Goal: Information Seeking & Learning: Check status

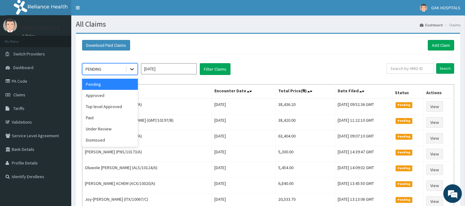
click at [132, 68] on icon at bounding box center [132, 69] width 6 height 6
click at [104, 119] on div "Paid" at bounding box center [110, 117] width 56 height 11
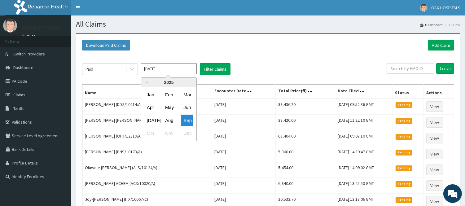
click at [184, 66] on input "Sep 2025" at bounding box center [169, 68] width 56 height 11
click at [166, 121] on div "Aug" at bounding box center [169, 120] width 12 height 11
type input "[DATE]"
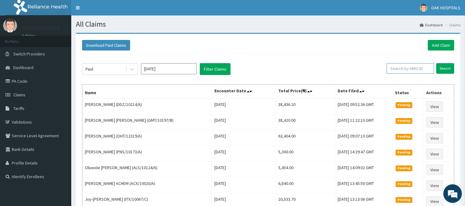
click at [407, 68] on input "text" at bounding box center [410, 68] width 47 height 11
click at [443, 66] on input "Search" at bounding box center [445, 68] width 18 height 11
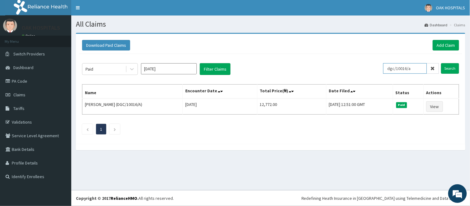
drag, startPoint x: 419, startPoint y: 69, endPoint x: 385, endPoint y: 74, distance: 35.0
click at [385, 74] on div "Paid Aug 2025 Filter Claims dgc/10016/a Search" at bounding box center [270, 69] width 377 height 12
click at [452, 69] on input "Search" at bounding box center [450, 68] width 18 height 11
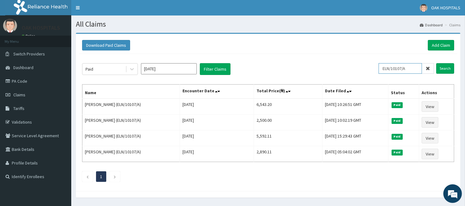
drag, startPoint x: 414, startPoint y: 67, endPoint x: 372, endPoint y: 76, distance: 42.0
click at [372, 76] on div "Paid Aug 2025 Filter Claims ELN/10107/A Search Name Encounter Date Total Price(…" at bounding box center [268, 121] width 378 height 134
click at [441, 70] on input "Search" at bounding box center [445, 68] width 18 height 11
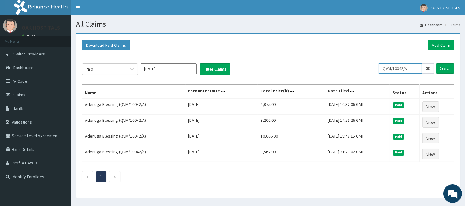
drag, startPoint x: 415, startPoint y: 70, endPoint x: 373, endPoint y: 72, distance: 42.5
click at [373, 72] on div "Paid Aug 2025 Filter Claims QVM/10042/A Search" at bounding box center [268, 69] width 372 height 12
click at [445, 68] on input "Search" at bounding box center [445, 68] width 18 height 11
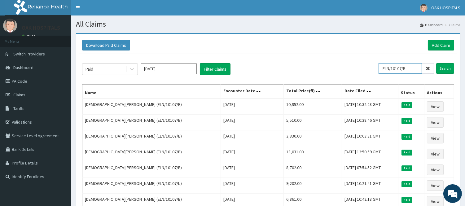
drag, startPoint x: 412, startPoint y: 68, endPoint x: 383, endPoint y: 73, distance: 30.0
click at [383, 75] on div "Paid Aug 2025 Filter Claims ELN/10107/B Search Name Encounter Date Total Price(…" at bounding box center [268, 145] width 378 height 182
click at [444, 67] on input "Search" at bounding box center [445, 68] width 18 height 11
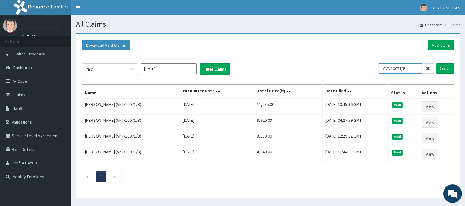
drag, startPoint x: 410, startPoint y: 69, endPoint x: 377, endPoint y: 73, distance: 33.7
click at [377, 73] on div "Paid Aug 2025 Filter Claims VNT/10071/B Search" at bounding box center [268, 69] width 372 height 12
click at [443, 66] on input "Search" at bounding box center [445, 68] width 18 height 11
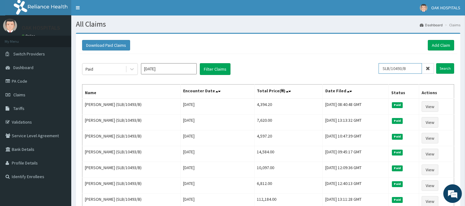
drag, startPoint x: 411, startPoint y: 68, endPoint x: 383, endPoint y: 67, distance: 27.6
click at [383, 67] on input "SLB/10493/B" at bounding box center [400, 68] width 43 height 11
click at [445, 67] on input "Search" at bounding box center [445, 68] width 18 height 11
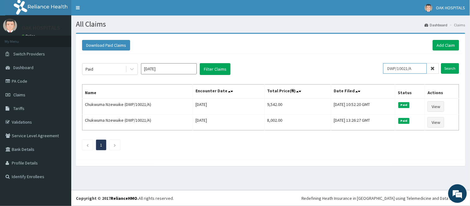
drag, startPoint x: 418, startPoint y: 67, endPoint x: 376, endPoint y: 68, distance: 41.8
click at [376, 68] on div "Paid Aug 2025 Filter Claims DWP/10021/A Search" at bounding box center [270, 69] width 377 height 12
type input "1"
click at [449, 68] on input "Search" at bounding box center [450, 68] width 18 height 11
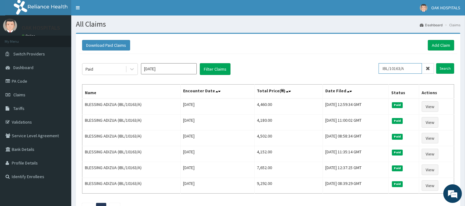
drag, startPoint x: 409, startPoint y: 69, endPoint x: 376, endPoint y: 75, distance: 33.6
click at [376, 75] on div "Paid Aug 2025 Filter Claims IBL/10163/A Search" at bounding box center [268, 69] width 372 height 12
click at [443, 67] on input "Search" at bounding box center [445, 68] width 18 height 11
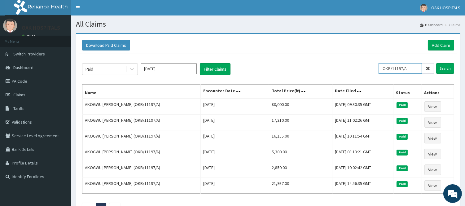
drag, startPoint x: 416, startPoint y: 68, endPoint x: 379, endPoint y: 69, distance: 37.2
click at [379, 69] on div "Paid Aug 2025 Filter Claims OKB/11197/A Search" at bounding box center [268, 69] width 372 height 12
click at [443, 67] on input "Search" at bounding box center [445, 68] width 18 height 11
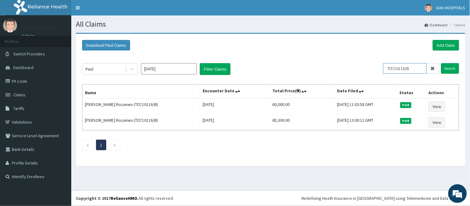
drag, startPoint x: 417, startPoint y: 67, endPoint x: 391, endPoint y: 71, distance: 26.9
click at [391, 71] on input "TLT/10116/B" at bounding box center [405, 68] width 44 height 11
click at [454, 63] on input "Search" at bounding box center [450, 68] width 18 height 11
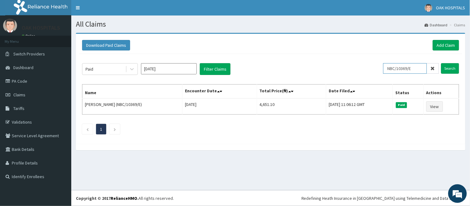
drag, startPoint x: 417, startPoint y: 70, endPoint x: 394, endPoint y: 72, distance: 23.0
click at [390, 71] on input "NBC/10369/E" at bounding box center [405, 68] width 44 height 11
type input "STT/10321/A"
click at [447, 65] on input "Search" at bounding box center [450, 68] width 18 height 11
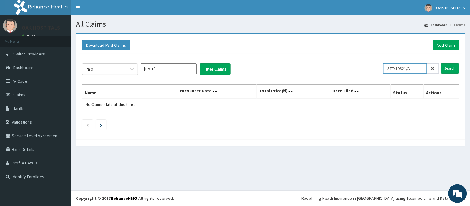
drag, startPoint x: 415, startPoint y: 66, endPoint x: 373, endPoint y: 64, distance: 42.1
click at [373, 64] on div "Paid Aug 2025 Filter Claims STT/10321/A Search" at bounding box center [270, 69] width 377 height 12
click at [450, 69] on input "Search" at bounding box center [450, 68] width 18 height 11
drag, startPoint x: 415, startPoint y: 67, endPoint x: 376, endPoint y: 70, distance: 39.7
click at [376, 70] on div "Paid Aug 2025 Filter Claims STT/10321/A Search" at bounding box center [270, 69] width 377 height 12
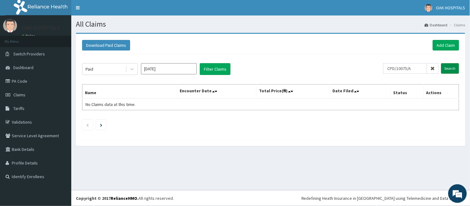
click at [454, 66] on input "Search" at bounding box center [450, 68] width 18 height 11
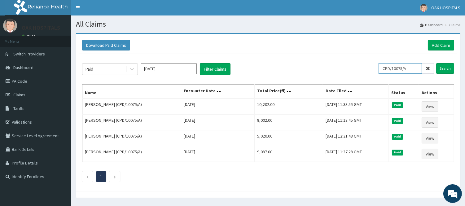
drag, startPoint x: 409, startPoint y: 69, endPoint x: 381, endPoint y: 68, distance: 27.6
click at [381, 68] on input "CPD/10075/A" at bounding box center [400, 68] width 43 height 11
click at [439, 64] on input "Search" at bounding box center [445, 68] width 18 height 11
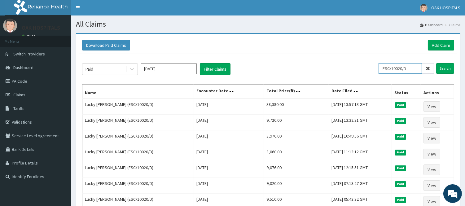
click at [413, 68] on input "ESC/10020/D" at bounding box center [400, 68] width 43 height 11
click at [441, 68] on input "Search" at bounding box center [445, 68] width 18 height 11
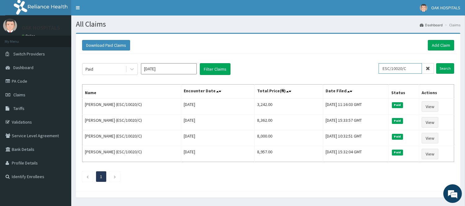
drag, startPoint x: 410, startPoint y: 70, endPoint x: 377, endPoint y: 70, distance: 33.1
click at [377, 70] on div "Paid Aug 2025 Filter Claims ESC/10020/C Search" at bounding box center [268, 69] width 372 height 12
click at [445, 68] on input "Search" at bounding box center [445, 68] width 18 height 11
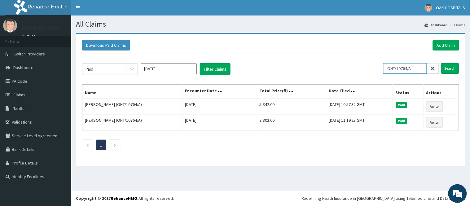
drag, startPoint x: 417, startPoint y: 67, endPoint x: 371, endPoint y: 65, distance: 46.2
click at [371, 65] on div "Paid Aug 2025 Filter Claims OHT/10764/A Search" at bounding box center [270, 69] width 377 height 12
click at [454, 68] on input "Search" at bounding box center [450, 68] width 18 height 11
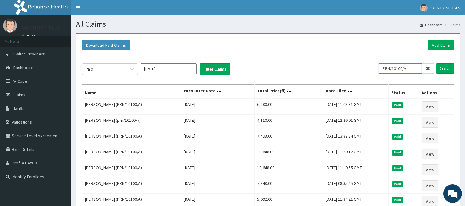
drag, startPoint x: 412, startPoint y: 67, endPoint x: 377, endPoint y: 68, distance: 34.7
click at [377, 68] on div "Paid Aug 2025 Filter Claims PRN/10100/A Search" at bounding box center [268, 69] width 372 height 12
click at [448, 72] on input "Search" at bounding box center [445, 68] width 18 height 11
drag, startPoint x: 410, startPoint y: 70, endPoint x: 385, endPoint y: 69, distance: 25.4
click at [385, 69] on input "IAB/10002/B" at bounding box center [400, 68] width 43 height 11
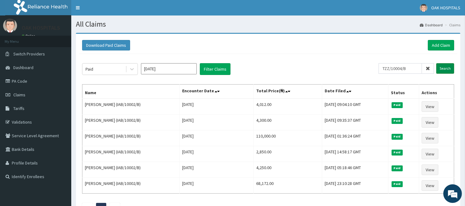
click at [444, 72] on input "Search" at bounding box center [445, 68] width 18 height 11
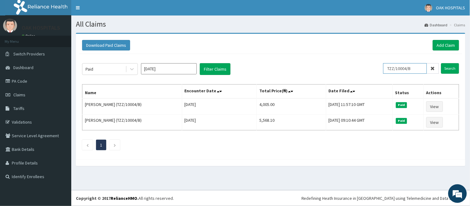
drag, startPoint x: 419, startPoint y: 72, endPoint x: 388, endPoint y: 72, distance: 31.3
click at [388, 72] on input "TZZ/10004/B" at bounding box center [405, 68] width 44 height 11
click at [446, 68] on input "Search" at bounding box center [450, 68] width 18 height 11
drag, startPoint x: 417, startPoint y: 67, endPoint x: 383, endPoint y: 69, distance: 34.1
click at [383, 69] on div "Paid Aug 2025 Filter Claims IAB/10002/F Search" at bounding box center [270, 69] width 377 height 12
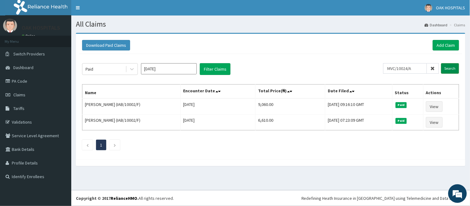
click at [450, 68] on input "Search" at bounding box center [450, 68] width 18 height 11
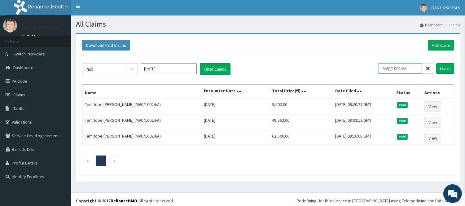
drag, startPoint x: 416, startPoint y: 69, endPoint x: 393, endPoint y: 71, distance: 23.1
click at [381, 70] on div "Paid Aug 2025 Filter Claims MVC/10024/A Search" at bounding box center [268, 69] width 372 height 12
type input "BON/10030/A"
click at [442, 69] on input "Search" at bounding box center [445, 68] width 18 height 11
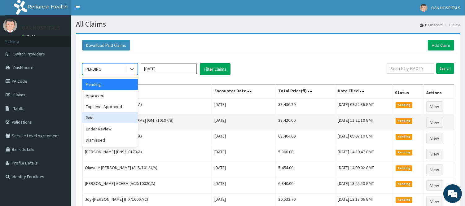
click at [110, 115] on div "Paid" at bounding box center [110, 117] width 56 height 11
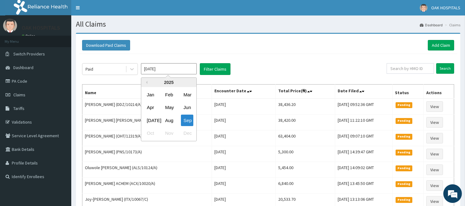
click at [171, 68] on input "[DATE]" at bounding box center [169, 68] width 56 height 11
click at [170, 119] on div "Aug" at bounding box center [169, 120] width 12 height 11
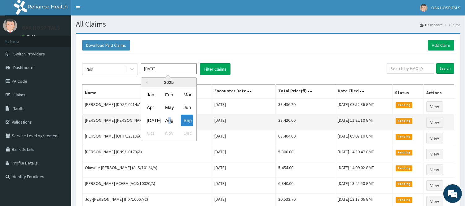
type input "[DATE]"
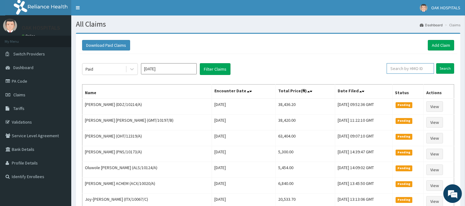
click at [407, 70] on input "text" at bounding box center [410, 68] width 47 height 11
click at [448, 72] on input "Search" at bounding box center [445, 68] width 18 height 11
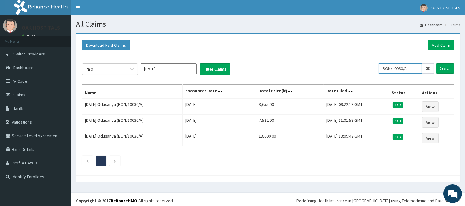
drag, startPoint x: 416, startPoint y: 65, endPoint x: 382, endPoint y: 70, distance: 35.0
click at [382, 70] on input "BON/10030/A" at bounding box center [400, 68] width 43 height 11
click at [442, 68] on input "Search" at bounding box center [445, 68] width 18 height 11
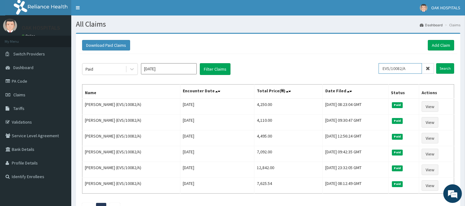
drag, startPoint x: 410, startPoint y: 66, endPoint x: 383, endPoint y: 61, distance: 27.1
click at [383, 64] on input "EVS/10082/A" at bounding box center [400, 68] width 43 height 11
click at [441, 66] on input "Search" at bounding box center [445, 68] width 18 height 11
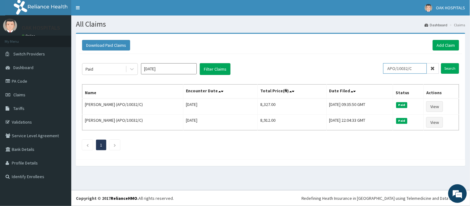
drag, startPoint x: 420, startPoint y: 66, endPoint x: 386, endPoint y: 72, distance: 33.9
click at [386, 72] on input "APO/10032/C" at bounding box center [405, 68] width 44 height 11
click at [449, 70] on input "Search" at bounding box center [450, 68] width 18 height 11
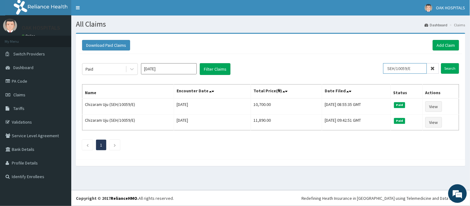
drag, startPoint x: 417, startPoint y: 67, endPoint x: 378, endPoint y: 65, distance: 39.4
click at [378, 65] on div "Paid Aug 2025 Filter Claims SEH/10059/E Search" at bounding box center [270, 69] width 377 height 12
click at [451, 70] on input "Search" at bounding box center [450, 68] width 18 height 11
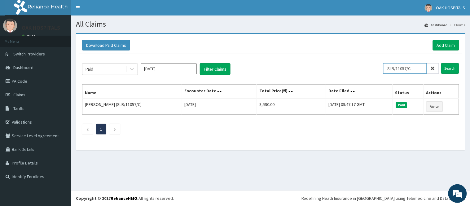
drag, startPoint x: 417, startPoint y: 63, endPoint x: 389, endPoint y: 64, distance: 27.3
click at [389, 64] on input "SLB/11057/C" at bounding box center [405, 68] width 44 height 11
click at [456, 69] on input "Search" at bounding box center [450, 68] width 18 height 11
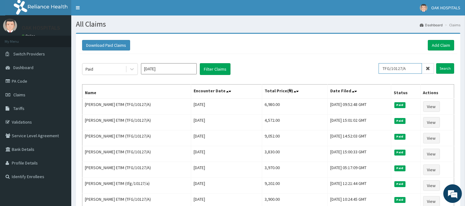
drag, startPoint x: 413, startPoint y: 66, endPoint x: 368, endPoint y: 72, distance: 45.6
click at [368, 72] on div "Paid Aug 2025 Filter Claims TFG/10127/A Search" at bounding box center [268, 69] width 372 height 12
click at [451, 69] on input "Search" at bounding box center [445, 68] width 18 height 11
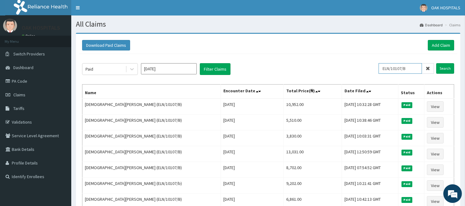
drag, startPoint x: 413, startPoint y: 65, endPoint x: 381, endPoint y: 72, distance: 32.2
click at [382, 72] on input "ELN/10107/B" at bounding box center [400, 68] width 43 height 11
click at [444, 67] on input "Search" at bounding box center [445, 68] width 18 height 11
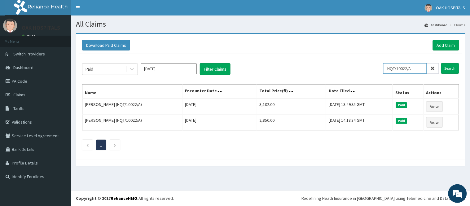
drag, startPoint x: 416, startPoint y: 67, endPoint x: 386, endPoint y: 66, distance: 30.1
click at [386, 66] on input "HQT/10022/A" at bounding box center [405, 68] width 44 height 11
click at [450, 66] on input "Search" at bounding box center [450, 68] width 18 height 11
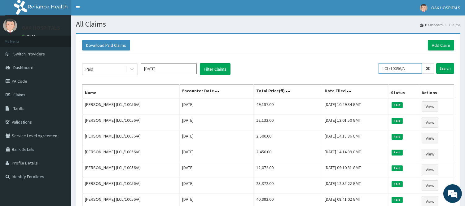
drag, startPoint x: 413, startPoint y: 66, endPoint x: 382, endPoint y: 66, distance: 30.7
click at [382, 66] on input "LCL/10056/A" at bounding box center [400, 68] width 43 height 11
click at [450, 68] on input "Search" at bounding box center [445, 68] width 18 height 11
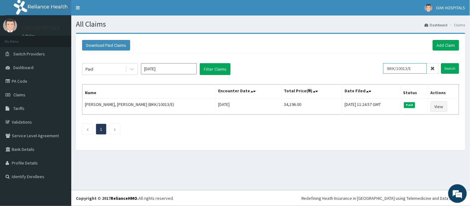
click at [423, 66] on input "BKK/10013/E" at bounding box center [405, 68] width 44 height 11
click at [447, 67] on input "Search" at bounding box center [450, 68] width 18 height 11
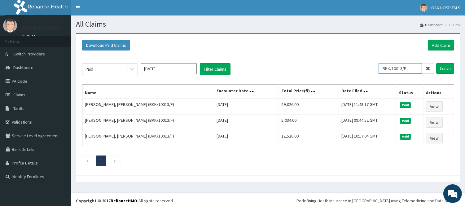
drag, startPoint x: 414, startPoint y: 68, endPoint x: 370, endPoint y: 66, distance: 43.4
click at [370, 66] on div "Paid Aug 2025 Filter Claims BKK/10013/F Search" at bounding box center [268, 69] width 372 height 12
click at [441, 66] on input "Search" at bounding box center [445, 68] width 18 height 11
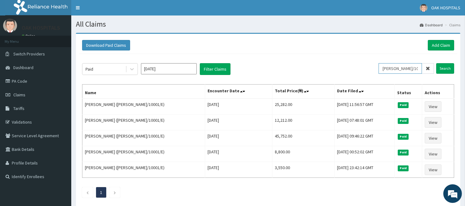
drag, startPoint x: 418, startPoint y: 66, endPoint x: 367, endPoint y: 68, distance: 50.2
click at [367, 68] on div "Paid Aug 2025 Filter Claims KAY/10001/E Search" at bounding box center [268, 69] width 372 height 12
click at [447, 69] on input "Search" at bounding box center [445, 68] width 18 height 11
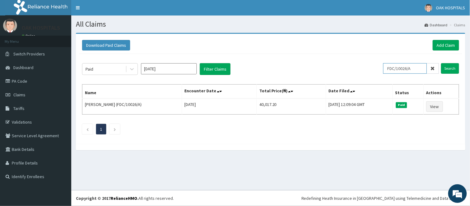
drag, startPoint x: 415, startPoint y: 66, endPoint x: 374, endPoint y: 68, distance: 41.6
click at [374, 68] on div "Paid Aug 2025 Filter Claims FDC/10026/A Search" at bounding box center [270, 69] width 377 height 12
click at [448, 66] on input "Search" at bounding box center [450, 68] width 18 height 11
drag, startPoint x: 418, startPoint y: 69, endPoint x: 377, endPoint y: 70, distance: 40.9
click at [377, 70] on div "Paid Aug 2025 Filter Claims HST/10288/A Search" at bounding box center [270, 69] width 377 height 12
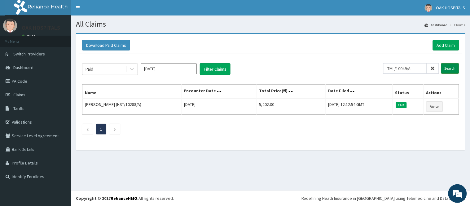
click at [452, 69] on input "Search" at bounding box center [450, 68] width 18 height 11
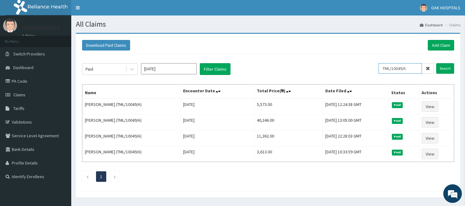
drag, startPoint x: 413, startPoint y: 69, endPoint x: 372, endPoint y: 63, distance: 41.4
click at [371, 63] on div "Paid Aug 2025 Filter Claims TML/10049/A Search" at bounding box center [268, 69] width 372 height 12
click at [444, 69] on input "Search" at bounding box center [445, 68] width 18 height 11
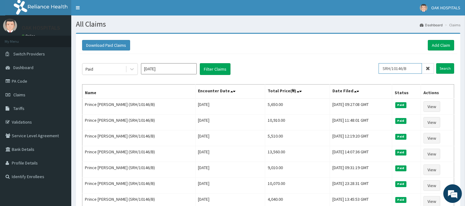
drag, startPoint x: 413, startPoint y: 69, endPoint x: 372, endPoint y: 74, distance: 40.7
click at [372, 74] on div "Paid Aug 2025 Filter Claims SRH/10146/B Search" at bounding box center [268, 69] width 372 height 12
click at [372, 74] on div "Paid [DATE] Filter Claims" at bounding box center [230, 69] width 296 height 12
click at [416, 69] on input "SRH/10146/B" at bounding box center [400, 68] width 43 height 11
click at [443, 65] on input "Search" at bounding box center [445, 68] width 18 height 11
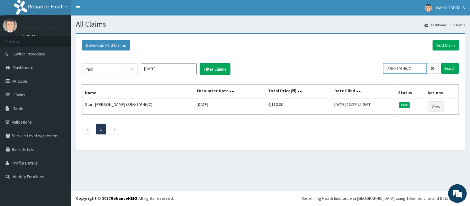
drag, startPoint x: 417, startPoint y: 68, endPoint x: 384, endPoint y: 75, distance: 33.2
click at [384, 75] on div "Paid Aug 2025 Filter Claims SRH/10146/C Search Name Encounter Date Total Price(…" at bounding box center [270, 97] width 383 height 87
click at [454, 64] on input "Search" at bounding box center [450, 68] width 18 height 11
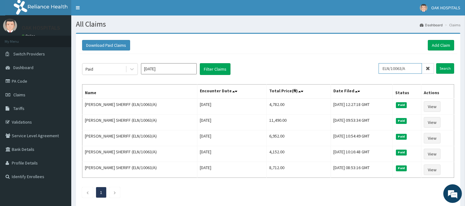
drag, startPoint x: 411, startPoint y: 67, endPoint x: 376, endPoint y: 69, distance: 35.1
click at [376, 69] on div "Paid Aug 2025 Filter Claims ELN/10063/A Search" at bounding box center [268, 69] width 372 height 12
click at [439, 68] on input "Search" at bounding box center [445, 68] width 18 height 11
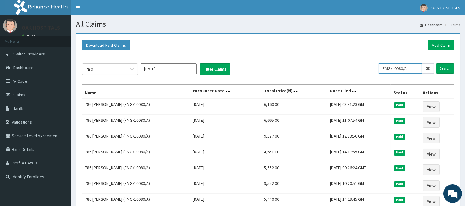
drag, startPoint x: 415, startPoint y: 67, endPoint x: 373, endPoint y: 69, distance: 42.5
click at [373, 69] on div "Paid Aug 2025 Filter Claims FMG/10080/A Search" at bounding box center [268, 69] width 372 height 12
click at [444, 67] on input "Search" at bounding box center [445, 68] width 18 height 11
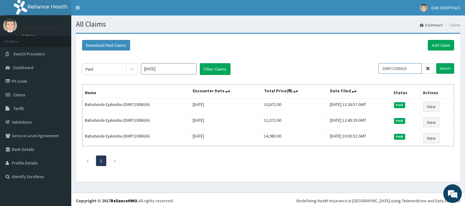
drag, startPoint x: 413, startPoint y: 69, endPoint x: 376, endPoint y: 70, distance: 36.6
click at [376, 70] on div "Paid Aug 2025 Filter Claims DWP/10060/A Search" at bounding box center [268, 69] width 372 height 12
click at [445, 68] on input "Search" at bounding box center [445, 68] width 18 height 11
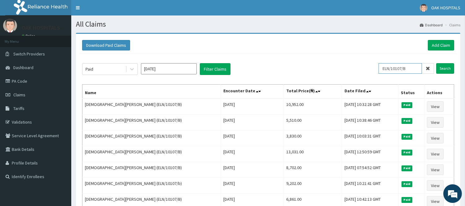
click at [410, 71] on input "ELN/10107/B" at bounding box center [400, 68] width 43 height 11
type input "ELN/10107/E"
click at [444, 68] on input "Search" at bounding box center [445, 68] width 18 height 11
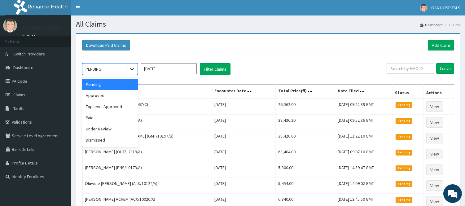
click at [134, 67] on icon at bounding box center [132, 69] width 6 height 6
click at [107, 121] on div "Paid" at bounding box center [110, 117] width 56 height 11
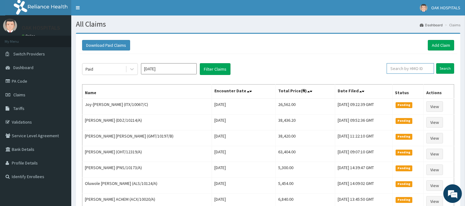
click at [407, 69] on input "text" at bounding box center [410, 68] width 47 height 11
click at [444, 69] on input "Search" at bounding box center [445, 68] width 18 height 11
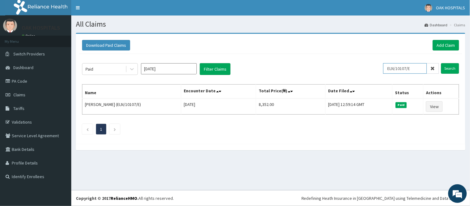
drag, startPoint x: 414, startPoint y: 70, endPoint x: 371, endPoint y: 66, distance: 43.2
click at [371, 66] on div "Paid Sep 2025 Filter Claims ELN/10107/E Search" at bounding box center [270, 69] width 377 height 12
click at [446, 67] on input "Search" at bounding box center [450, 68] width 18 height 11
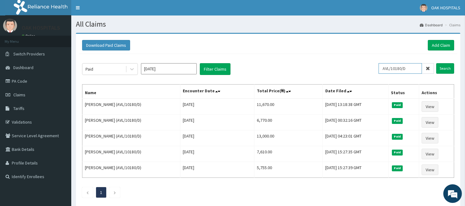
click at [414, 69] on input "AVL/10180/D" at bounding box center [400, 68] width 43 height 11
click at [447, 68] on input "Search" at bounding box center [445, 68] width 18 height 11
drag, startPoint x: 417, startPoint y: 68, endPoint x: 378, endPoint y: 75, distance: 39.1
click at [378, 75] on div "Paid Sep 2025 Filter Claims AVL/10180/C Search Name Encounter Date Total Price(…" at bounding box center [268, 129] width 378 height 150
click at [445, 69] on input "Search" at bounding box center [445, 68] width 18 height 11
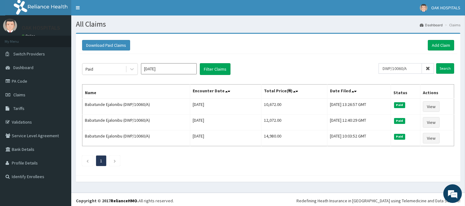
click at [368, 39] on div "Download Paid Claims Add Claim" at bounding box center [268, 45] width 378 height 17
drag, startPoint x: 418, startPoint y: 69, endPoint x: 372, endPoint y: 71, distance: 45.9
click at [372, 71] on div "Paid Sep 2025 Filter Claims DWP/10060/A Search" at bounding box center [268, 69] width 372 height 12
click at [443, 70] on input "Search" at bounding box center [445, 68] width 18 height 11
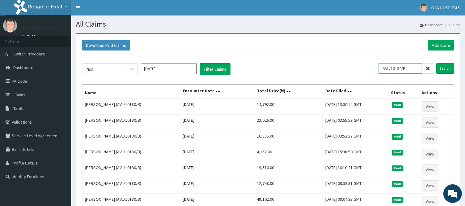
drag, startPoint x: 412, startPoint y: 66, endPoint x: 318, endPoint y: 70, distance: 94.9
click at [318, 70] on div "Paid Sep 2025 Filter Claims AVL/10180/B Search" at bounding box center [268, 69] width 372 height 12
click at [441, 71] on input "Search" at bounding box center [445, 68] width 18 height 11
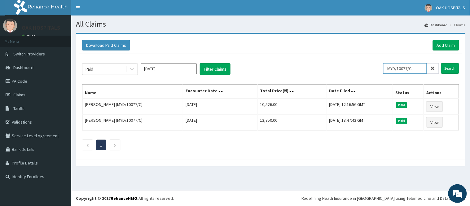
drag, startPoint x: 417, startPoint y: 68, endPoint x: 381, endPoint y: 74, distance: 35.8
click at [391, 70] on input "MYD/10077/C" at bounding box center [405, 68] width 44 height 11
click at [381, 74] on div "Paid Sep 2025 Filter Claims" at bounding box center [232, 69] width 301 height 12
drag, startPoint x: 416, startPoint y: 68, endPoint x: 352, endPoint y: 77, distance: 64.8
click at [352, 77] on div "Paid Sep 2025 Filter Claims MYD/10077/C Search Name Encounter Date Total Price(…" at bounding box center [270, 105] width 383 height 103
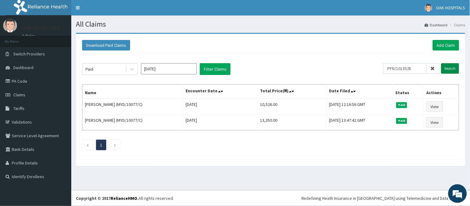
click at [453, 67] on input "Search" at bounding box center [450, 68] width 18 height 11
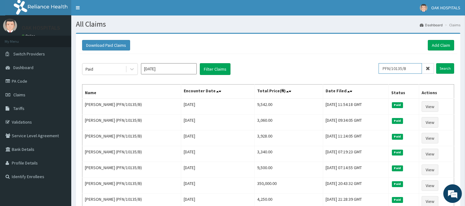
drag, startPoint x: 411, startPoint y: 66, endPoint x: 375, endPoint y: 68, distance: 35.7
click at [375, 68] on div "Paid Sep 2025 Filter Claims PFN/10135/B Search" at bounding box center [268, 69] width 372 height 12
click at [444, 70] on input "Search" at bounding box center [445, 68] width 18 height 11
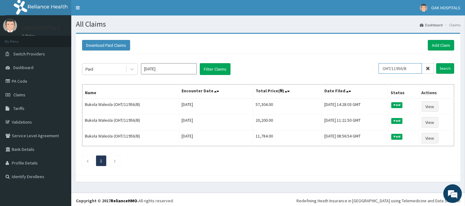
drag, startPoint x: 414, startPoint y: 72, endPoint x: 379, endPoint y: 70, distance: 34.5
click at [379, 70] on div "Paid Sep 2025 Filter Claims OHT/11956/B Search" at bounding box center [268, 69] width 372 height 12
click at [441, 68] on input "Search" at bounding box center [445, 68] width 18 height 11
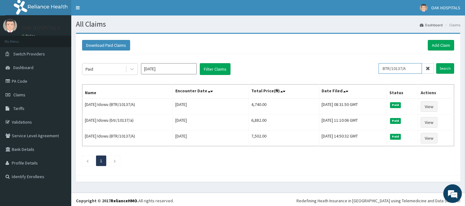
drag, startPoint x: 416, startPoint y: 67, endPoint x: 377, endPoint y: 69, distance: 39.1
click at [377, 69] on div "Paid Sep 2025 Filter Claims BTR/10137/A Search" at bounding box center [268, 69] width 372 height 12
click at [409, 72] on input "CHL/10250" at bounding box center [400, 68] width 43 height 11
click at [449, 69] on input "Search" at bounding box center [445, 68] width 18 height 11
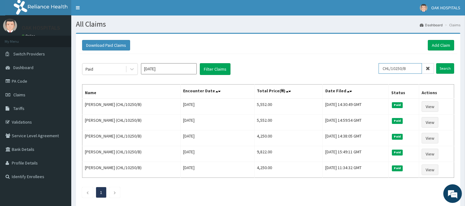
drag, startPoint x: 408, startPoint y: 68, endPoint x: 380, endPoint y: 72, distance: 27.8
click at [380, 72] on div "Paid Sep 2025 Filter Claims CHL/10250/B Search" at bounding box center [268, 69] width 372 height 12
drag, startPoint x: 446, startPoint y: 71, endPoint x: 470, endPoint y: 56, distance: 27.3
click at [465, 67] on html "R EL Toggle navigation OAK HOSPITALS OAK HOSPITALS - oakhospitals101@yahoo.com …" at bounding box center [232, 120] width 465 height 240
click at [446, 67] on input "Search" at bounding box center [445, 68] width 18 height 11
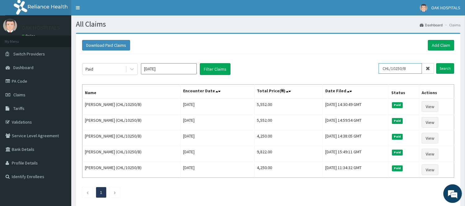
click at [416, 67] on input "CHL/10250/B" at bounding box center [400, 68] width 43 height 11
click at [445, 70] on input "Search" at bounding box center [445, 68] width 18 height 11
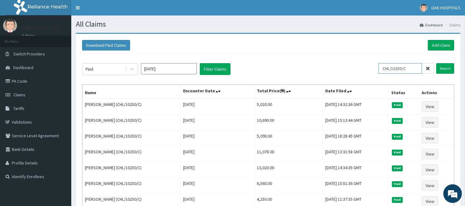
drag, startPoint x: 416, startPoint y: 67, endPoint x: 374, endPoint y: 64, distance: 42.2
click at [374, 64] on div "Paid Sep 2025 Filter Claims CHL/10250/C Search" at bounding box center [268, 69] width 372 height 12
click at [403, 69] on input "GPR/1000/B" at bounding box center [400, 68] width 43 height 11
click at [440, 70] on input "Search" at bounding box center [445, 68] width 18 height 11
click at [444, 69] on input "Search" at bounding box center [445, 68] width 18 height 11
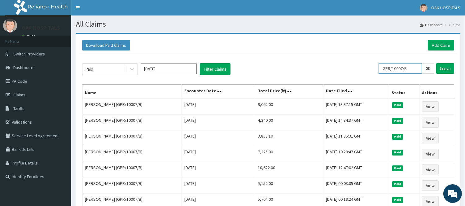
click at [414, 68] on input "GPR/10007/B" at bounding box center [400, 68] width 43 height 11
click at [443, 68] on input "Search" at bounding box center [445, 68] width 18 height 11
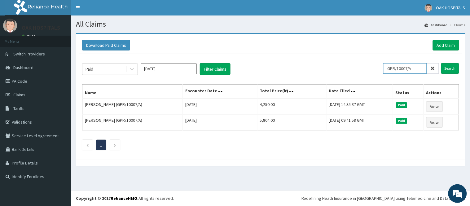
drag, startPoint x: 416, startPoint y: 70, endPoint x: 379, endPoint y: 64, distance: 37.7
click at [379, 64] on div "Paid Sep 2025 Filter Claims GPR/10007/A Search" at bounding box center [270, 69] width 377 height 12
click at [451, 69] on input "Search" at bounding box center [450, 68] width 18 height 11
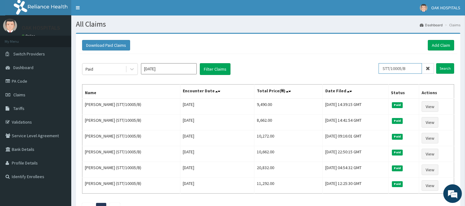
click at [410, 70] on input "STT/10005/B" at bounding box center [400, 68] width 43 height 11
click at [445, 66] on input "Search" at bounding box center [445, 68] width 18 height 11
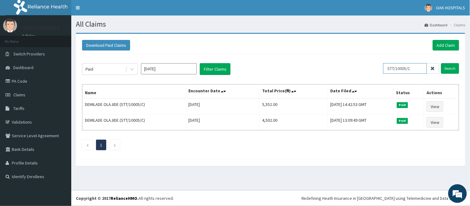
drag, startPoint x: 416, startPoint y: 69, endPoint x: 389, endPoint y: 70, distance: 27.0
click at [389, 70] on input "STT/10005/C" at bounding box center [405, 68] width 44 height 11
click at [448, 67] on input "Search" at bounding box center [450, 68] width 18 height 11
drag, startPoint x: 417, startPoint y: 70, endPoint x: 379, endPoint y: 75, distance: 37.8
click at [379, 75] on div "Paid Sep 2025 Filter Claims PIK/10006/B Search" at bounding box center [270, 69] width 377 height 12
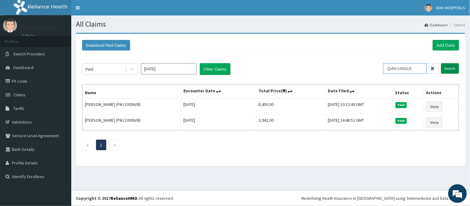
type input "QVM/10042/A"
click at [451, 68] on input "Search" at bounding box center [450, 68] width 18 height 11
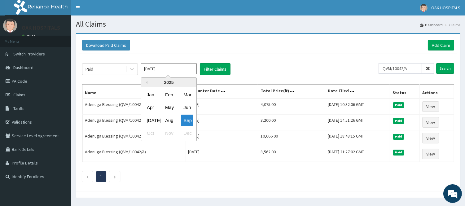
click at [173, 66] on input "[DATE]" at bounding box center [169, 68] width 56 height 11
click at [169, 118] on div "Aug" at bounding box center [169, 120] width 12 height 11
type input "[DATE]"
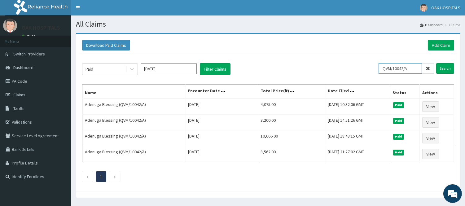
drag, startPoint x: 413, startPoint y: 70, endPoint x: 370, endPoint y: 69, distance: 42.4
click at [370, 69] on div "Paid Aug 2025 Filter Claims QVM/10042/A Search" at bounding box center [268, 69] width 372 height 12
click at [447, 67] on input "Search" at bounding box center [445, 68] width 18 height 11
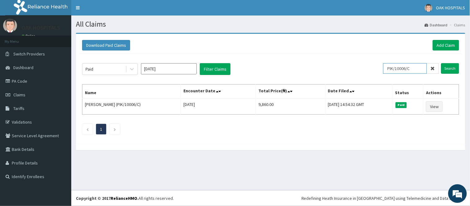
click at [415, 67] on input "PIK/10006/C" at bounding box center [405, 68] width 44 height 11
click at [447, 69] on input "Search" at bounding box center [450, 68] width 18 height 11
click at [415, 68] on input "PIK/10006/E" at bounding box center [405, 68] width 44 height 11
click at [449, 68] on input "Search" at bounding box center [450, 68] width 18 height 11
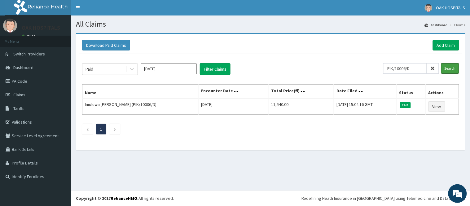
click at [441, 63] on input "Search" at bounding box center [450, 68] width 18 height 11
drag, startPoint x: 418, startPoint y: 68, endPoint x: 384, endPoint y: 66, distance: 33.5
click at [384, 66] on div "Paid Aug 2025 Filter Claims PIK/10006/D Search" at bounding box center [270, 69] width 377 height 12
click at [450, 68] on input "Search" at bounding box center [450, 68] width 18 height 11
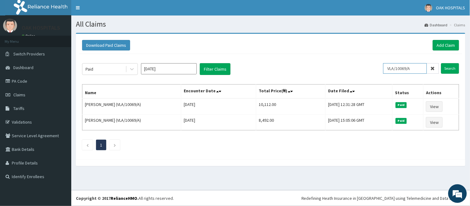
drag, startPoint x: 411, startPoint y: 67, endPoint x: 381, endPoint y: 64, distance: 29.8
click at [381, 64] on div "Paid Aug 2025 Filter Claims VLA/10069/A Search" at bounding box center [270, 69] width 377 height 12
click at [448, 68] on input "Search" at bounding box center [450, 68] width 18 height 11
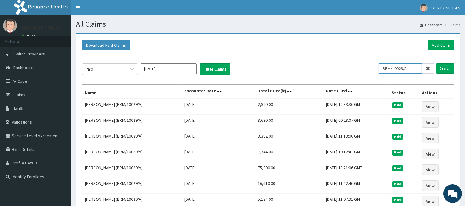
drag, startPoint x: 410, startPoint y: 70, endPoint x: 377, endPoint y: 69, distance: 33.2
click at [377, 69] on div "Paid Aug 2025 Filter Claims BRM/10029/A Search" at bounding box center [268, 69] width 372 height 12
click at [445, 68] on input "Search" at bounding box center [445, 68] width 18 height 11
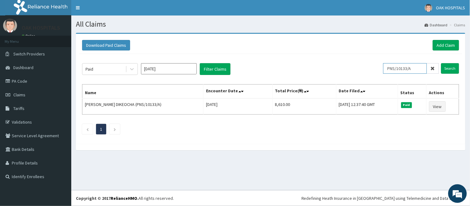
drag, startPoint x: 420, startPoint y: 69, endPoint x: 386, endPoint y: 69, distance: 33.8
click at [386, 69] on input "PNS/10133/A" at bounding box center [405, 68] width 44 height 11
click at [447, 67] on input "Search" at bounding box center [450, 68] width 18 height 11
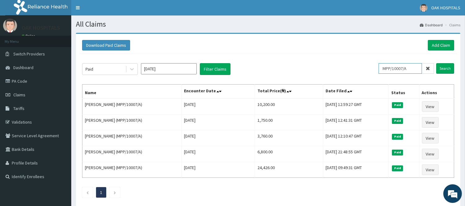
drag, startPoint x: 415, startPoint y: 69, endPoint x: 367, endPoint y: 69, distance: 48.6
click at [367, 69] on div "Paid Aug 2025 Filter Claims MPP/10007/A Search" at bounding box center [268, 69] width 372 height 12
click at [443, 66] on input "Search" at bounding box center [445, 68] width 18 height 11
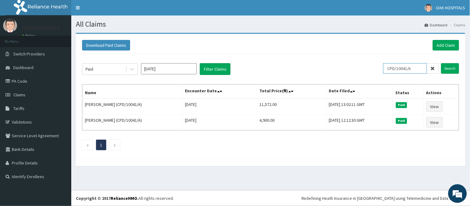
drag, startPoint x: 422, startPoint y: 69, endPoint x: 380, endPoint y: 70, distance: 41.2
click at [380, 70] on div "Paid Aug 2025 Filter Claims CPD/10041/A Search" at bounding box center [270, 69] width 377 height 12
click at [449, 67] on input "Search" at bounding box center [450, 68] width 18 height 11
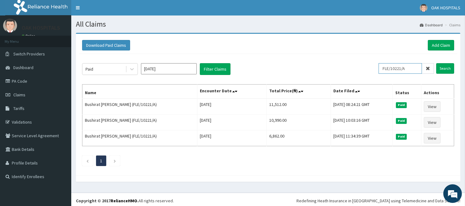
drag, startPoint x: 410, startPoint y: 68, endPoint x: 371, endPoint y: 72, distance: 39.5
click at [371, 72] on div "Paid Aug 2025 Filter Claims FLE/10221/A Search" at bounding box center [268, 69] width 372 height 12
click at [445, 66] on input "Search" at bounding box center [445, 68] width 18 height 11
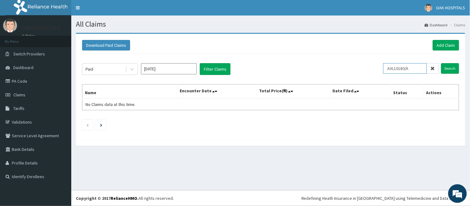
click at [397, 69] on input "AVL10180/A" at bounding box center [405, 68] width 44 height 11
drag, startPoint x: 417, startPoint y: 66, endPoint x: 386, endPoint y: 70, distance: 30.7
click at [386, 70] on input "AVL/10180/A" at bounding box center [405, 68] width 44 height 11
type input "AVL/10180/A"
click at [449, 67] on input "Search" at bounding box center [450, 68] width 18 height 11
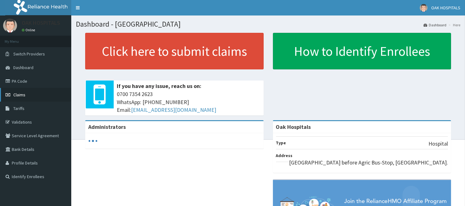
click at [44, 92] on link "Claims" at bounding box center [35, 95] width 71 height 14
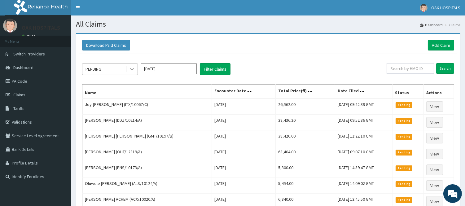
click at [131, 68] on icon at bounding box center [132, 69] width 6 height 6
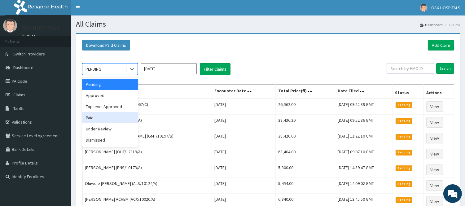
click at [117, 116] on div "Paid" at bounding box center [110, 117] width 56 height 11
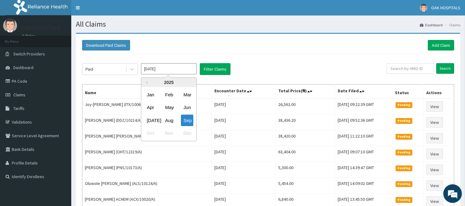
click at [159, 68] on input "[DATE]" at bounding box center [169, 68] width 56 height 11
click at [172, 118] on div "Aug" at bounding box center [169, 120] width 12 height 11
type input "[DATE]"
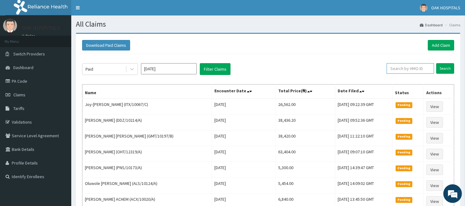
click at [401, 68] on input "text" at bounding box center [410, 68] width 47 height 11
paste input "AVL/10180/A"
click at [441, 68] on input "Search" at bounding box center [445, 68] width 18 height 11
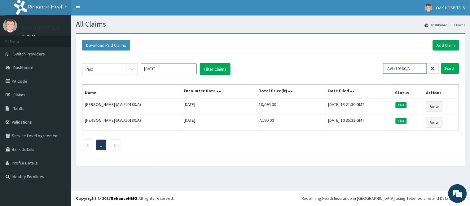
drag, startPoint x: 419, startPoint y: 68, endPoint x: 385, endPoint y: 67, distance: 34.1
click at [385, 67] on div "Paid [DATE] Filter Claims AVL/10180/A Search" at bounding box center [270, 69] width 377 height 12
click at [450, 69] on input "Search" at bounding box center [450, 68] width 18 height 11
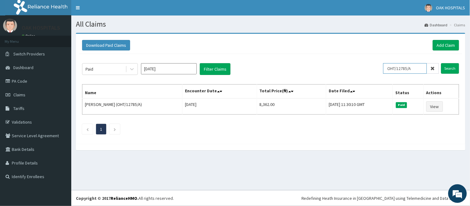
drag, startPoint x: 416, startPoint y: 69, endPoint x: 373, endPoint y: 73, distance: 43.6
click at [373, 73] on div "Paid [DATE] Filter Claims OHT/12785/A Search" at bounding box center [270, 69] width 377 height 12
click at [450, 67] on input "Search" at bounding box center [450, 68] width 18 height 11
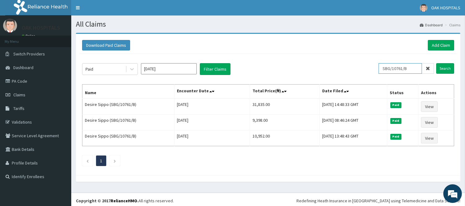
drag, startPoint x: 410, startPoint y: 68, endPoint x: 369, endPoint y: 62, distance: 41.6
click at [369, 62] on div "Paid [DATE] Filter Claims SBG/10761/B Search Name Encounter Date Total Price(₦)…" at bounding box center [268, 113] width 378 height 118
click at [442, 70] on input "Search" at bounding box center [445, 68] width 18 height 11
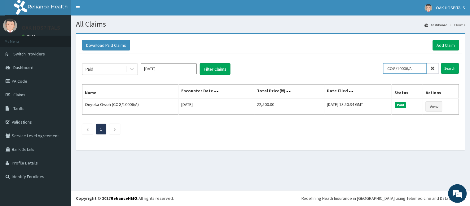
drag, startPoint x: 416, startPoint y: 70, endPoint x: 388, endPoint y: 70, distance: 28.2
click at [388, 70] on input "COG/10006/A" at bounding box center [405, 68] width 44 height 11
click at [448, 66] on input "Search" at bounding box center [450, 68] width 18 height 11
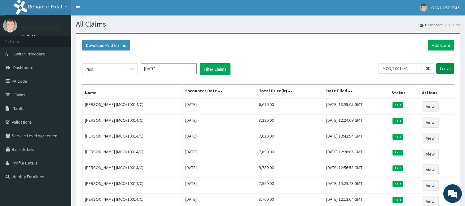
click at [445, 68] on input "Search" at bounding box center [445, 68] width 18 height 11
click at [413, 69] on input "MCO/10014/C" at bounding box center [400, 68] width 43 height 11
click at [448, 67] on input "Search" at bounding box center [445, 68] width 18 height 11
drag, startPoint x: 417, startPoint y: 70, endPoint x: 360, endPoint y: 67, distance: 57.4
click at [357, 67] on div "Paid [DATE] Filter Claims MCO/10014/A Search" at bounding box center [268, 69] width 372 height 12
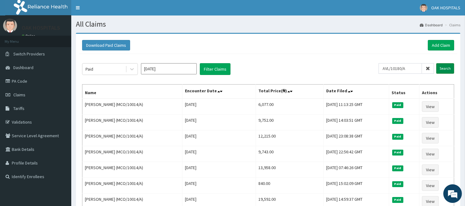
click at [445, 65] on input "Search" at bounding box center [445, 68] width 18 height 11
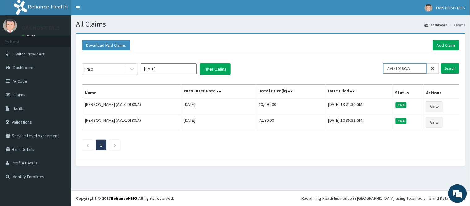
drag, startPoint x: 419, startPoint y: 69, endPoint x: 384, endPoint y: 73, distance: 34.6
click at [384, 73] on div "Paid [DATE] Filter Claims AVL/10180/A Search" at bounding box center [270, 69] width 377 height 12
click at [454, 68] on input "Search" at bounding box center [450, 68] width 18 height 11
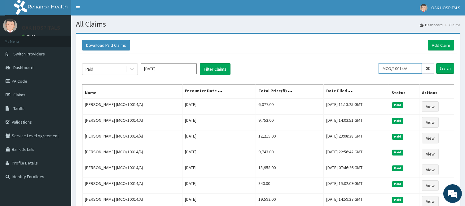
drag, startPoint x: 419, startPoint y: 69, endPoint x: 376, endPoint y: 72, distance: 43.1
click at [370, 74] on div "Paid [DATE] Filter Claims MCO/10014/A Search" at bounding box center [268, 69] width 372 height 12
click at [444, 68] on input "Search" at bounding box center [445, 68] width 18 height 11
drag, startPoint x: 416, startPoint y: 69, endPoint x: 355, endPoint y: 83, distance: 62.8
click at [355, 83] on div "Paid [DATE] Filter Claims NKK/10235/B Search Name Encounter Date Total Price(₦)…" at bounding box center [268, 160] width 378 height 213
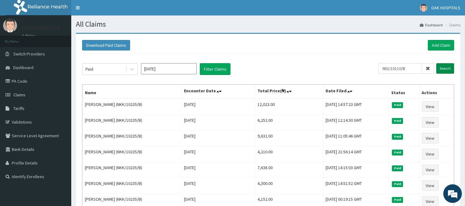
click at [439, 70] on input "Search" at bounding box center [445, 68] width 18 height 11
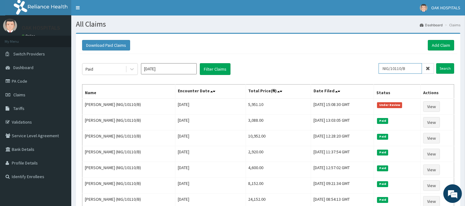
drag, startPoint x: 414, startPoint y: 70, endPoint x: 380, endPoint y: 72, distance: 34.7
click at [380, 72] on div "Paid [DATE] Filter Claims NIG/10110/B Search" at bounding box center [268, 69] width 372 height 12
click at [445, 68] on input "Search" at bounding box center [445, 68] width 18 height 11
drag, startPoint x: 413, startPoint y: 66, endPoint x: 378, endPoint y: 73, distance: 35.7
click at [378, 73] on div "Paid [DATE] Filter Claims NBL/10100/A Search" at bounding box center [268, 69] width 372 height 12
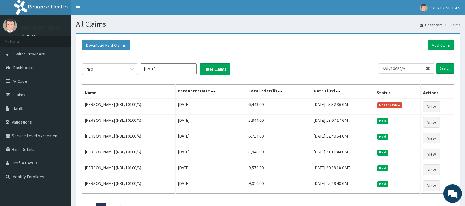
click at [439, 63] on div "Paid [DATE] Filter Claims AVL/10622/A Search Name Encounter Date Total Price(₦)…" at bounding box center [268, 137] width 378 height 166
click at [442, 70] on input "Search" at bounding box center [445, 68] width 18 height 11
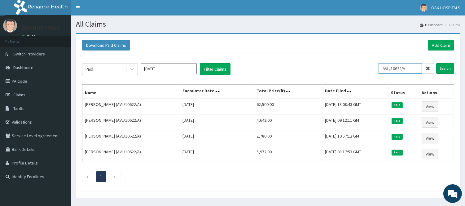
drag, startPoint x: 411, startPoint y: 70, endPoint x: 382, endPoint y: 71, distance: 29.4
click at [382, 71] on input "AVL/10622/A" at bounding box center [400, 68] width 43 height 11
click at [447, 70] on input "Search" at bounding box center [445, 68] width 18 height 11
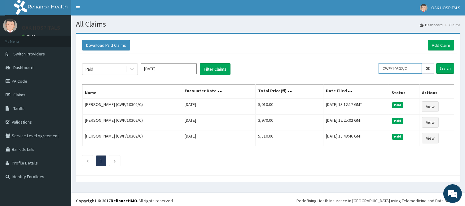
click at [414, 68] on input "CWP/10302/C" at bounding box center [400, 68] width 43 height 11
click at [442, 68] on input "Search" at bounding box center [445, 68] width 18 height 11
click at [413, 68] on input "CWP/10302/D" at bounding box center [400, 68] width 43 height 11
click at [448, 66] on input "Search" at bounding box center [445, 68] width 18 height 11
drag, startPoint x: 413, startPoint y: 69, endPoint x: 374, endPoint y: 64, distance: 40.0
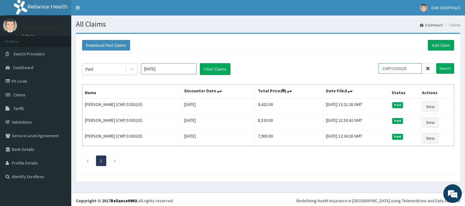
click at [374, 64] on div "Paid [DATE] Filter Claims CWP/10302/E Search" at bounding box center [268, 69] width 372 height 12
click at [374, 64] on div "Paid [DATE] Filter Claims" at bounding box center [230, 69] width 296 height 12
click at [420, 71] on input "CWP/10302/E" at bounding box center [400, 68] width 43 height 11
click at [445, 65] on input "Search" at bounding box center [445, 68] width 18 height 11
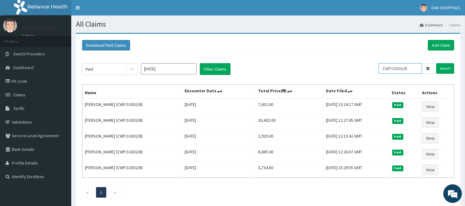
drag, startPoint x: 413, startPoint y: 68, endPoint x: 379, endPoint y: 71, distance: 34.2
click at [379, 71] on div "Paid [DATE] Filter Claims CWP/10302/B Search" at bounding box center [268, 69] width 372 height 12
click at [448, 68] on input "Search" at bounding box center [445, 68] width 18 height 11
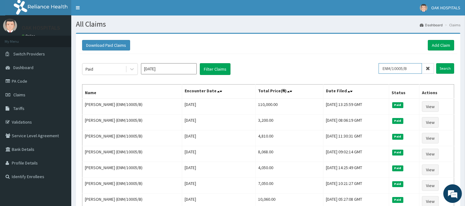
drag, startPoint x: 416, startPoint y: 69, endPoint x: 380, endPoint y: 69, distance: 36.2
click at [380, 69] on div "Paid [DATE] Filter Claims ENM/10005/B Search" at bounding box center [268, 69] width 372 height 12
click at [443, 67] on input "Search" at bounding box center [445, 68] width 18 height 11
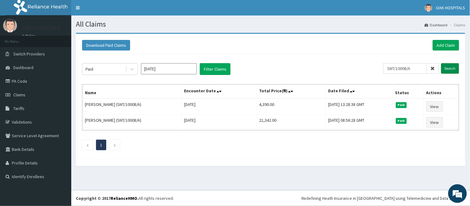
click at [451, 70] on input "Search" at bounding box center [450, 68] width 18 height 11
drag, startPoint x: 416, startPoint y: 65, endPoint x: 374, endPoint y: 68, distance: 42.2
click at [374, 68] on div "Paid [DATE] Filter Claims SNT/10008/A Search" at bounding box center [270, 69] width 377 height 12
click at [450, 66] on input "Search" at bounding box center [450, 68] width 18 height 11
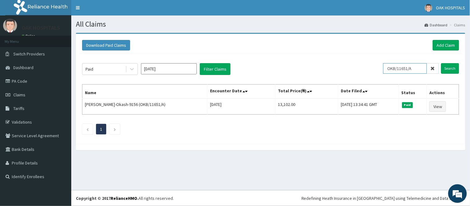
drag, startPoint x: 418, startPoint y: 67, endPoint x: 365, endPoint y: 72, distance: 53.2
click at [365, 72] on div "Paid [DATE] Filter Claims OKB/11651/A Search" at bounding box center [270, 69] width 377 height 12
click at [446, 68] on input "Search" at bounding box center [450, 68] width 18 height 11
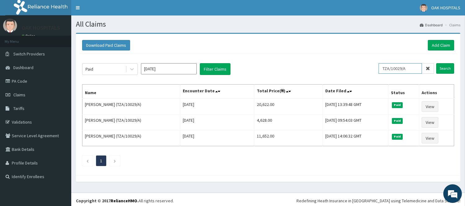
drag, startPoint x: 409, startPoint y: 68, endPoint x: 374, endPoint y: 75, distance: 36.3
click at [374, 75] on div "Paid [DATE] Filter Claims TZA/10029/A Search Name Encounter Date Total Price(₦)…" at bounding box center [268, 113] width 378 height 118
click at [441, 71] on input "Search" at bounding box center [445, 68] width 18 height 11
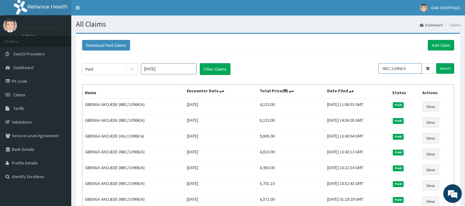
drag, startPoint x: 414, startPoint y: 66, endPoint x: 380, endPoint y: 72, distance: 34.4
click at [380, 72] on div "Paid [DATE] Filter Claims NBC/10968/A Search" at bounding box center [268, 69] width 372 height 12
click at [445, 67] on input "Search" at bounding box center [445, 68] width 18 height 11
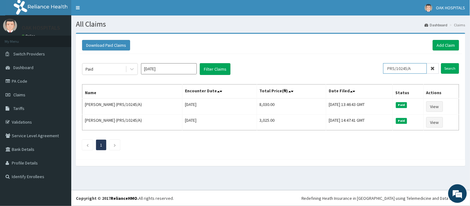
drag, startPoint x: 415, startPoint y: 69, endPoint x: 386, endPoint y: 70, distance: 29.4
click at [386, 70] on div "Paid [DATE] Filter Claims PRS/10245/A Search" at bounding box center [270, 69] width 377 height 12
click at [449, 66] on input "Search" at bounding box center [450, 68] width 18 height 11
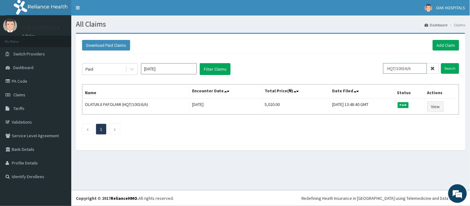
drag, startPoint x: 417, startPoint y: 64, endPoint x: 388, endPoint y: 70, distance: 30.3
click at [388, 70] on input "HQT/10016/A" at bounding box center [405, 68] width 44 height 11
click at [450, 69] on input "Search" at bounding box center [450, 68] width 18 height 11
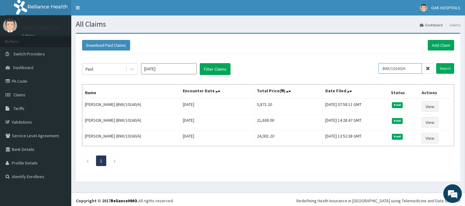
drag, startPoint x: 411, startPoint y: 67, endPoint x: 380, endPoint y: 68, distance: 31.0
click at [380, 68] on div "Paid [DATE] Filter Claims BWI/10160/A Search" at bounding box center [268, 69] width 372 height 12
click at [444, 69] on input "Search" at bounding box center [445, 68] width 18 height 11
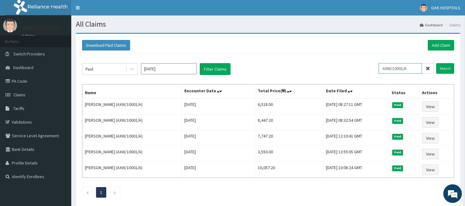
drag, startPoint x: 413, startPoint y: 66, endPoint x: 358, endPoint y: 72, distance: 55.6
click at [358, 72] on div "Paid [DATE] Filter Claims AXW/10001/A Search" at bounding box center [268, 69] width 372 height 12
click at [445, 69] on input "Search" at bounding box center [445, 68] width 18 height 11
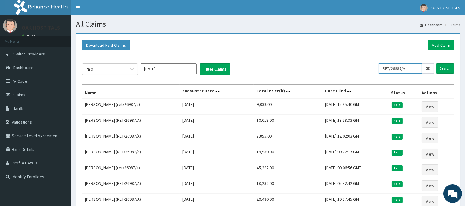
drag, startPoint x: 410, startPoint y: 68, endPoint x: 381, endPoint y: 70, distance: 28.5
click at [381, 70] on input "RET/26987/A" at bounding box center [400, 68] width 43 height 11
click at [444, 68] on input "Search" at bounding box center [445, 68] width 18 height 11
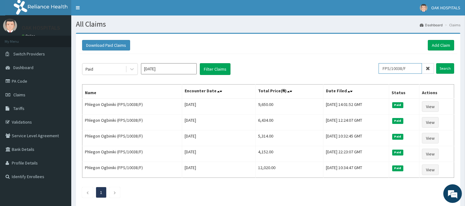
click at [412, 68] on input "FPS/10038/F" at bounding box center [400, 68] width 43 height 11
click at [444, 65] on input "Search" at bounding box center [445, 68] width 18 height 11
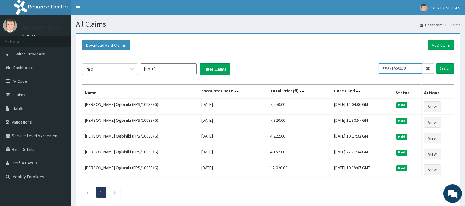
drag, startPoint x: 416, startPoint y: 69, endPoint x: 377, endPoint y: 69, distance: 39.7
click at [377, 69] on div "Paid [DATE] Filter Claims FPS/10038/G Search" at bounding box center [268, 69] width 372 height 12
click at [417, 67] on input "FPS/10038/G" at bounding box center [400, 68] width 43 height 11
click at [449, 68] on input "Search" at bounding box center [445, 68] width 18 height 11
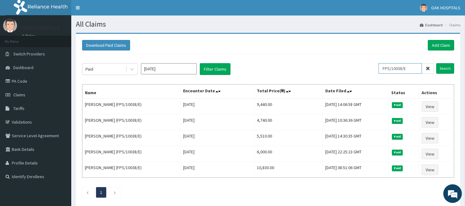
drag, startPoint x: 414, startPoint y: 67, endPoint x: 379, endPoint y: 70, distance: 35.2
click at [379, 70] on div "Paid [DATE] Filter Claims FPS/10038/E Search" at bounding box center [268, 69] width 372 height 12
click at [448, 67] on input "Search" at bounding box center [445, 68] width 18 height 11
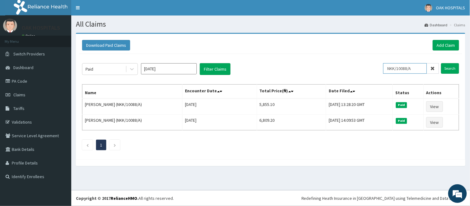
drag, startPoint x: 419, startPoint y: 68, endPoint x: 382, endPoint y: 69, distance: 37.8
click at [382, 69] on div "Paid [DATE] Filter Claims NKK/10088/A Search" at bounding box center [270, 69] width 377 height 12
click at [450, 64] on input "Search" at bounding box center [450, 68] width 18 height 11
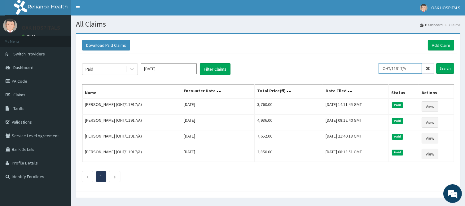
drag, startPoint x: 416, startPoint y: 68, endPoint x: 372, endPoint y: 68, distance: 44.0
click at [372, 68] on div "Paid [DATE] Filter Claims OHT/11917/A Search" at bounding box center [268, 69] width 372 height 12
click at [447, 70] on input "Search" at bounding box center [445, 68] width 18 height 11
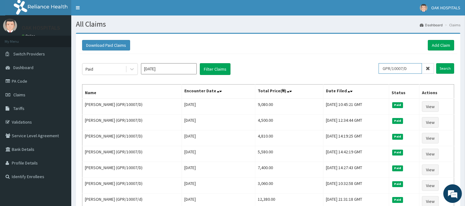
drag, startPoint x: 411, startPoint y: 68, endPoint x: 377, endPoint y: 68, distance: 34.7
click at [377, 68] on div "Paid [DATE] Filter Claims GPR/10007/D Search" at bounding box center [268, 69] width 372 height 12
click at [443, 67] on input "Search" at bounding box center [445, 68] width 18 height 11
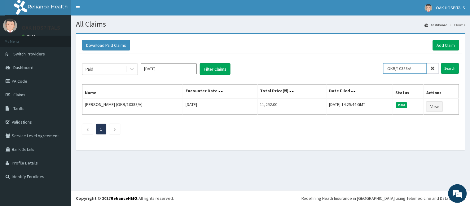
drag, startPoint x: 422, startPoint y: 68, endPoint x: 354, endPoint y: 63, distance: 68.1
click at [354, 63] on div "Paid [DATE] Filter Claims OKB/10388/A Search" at bounding box center [270, 69] width 377 height 12
click at [450, 67] on input "Search" at bounding box center [450, 68] width 18 height 11
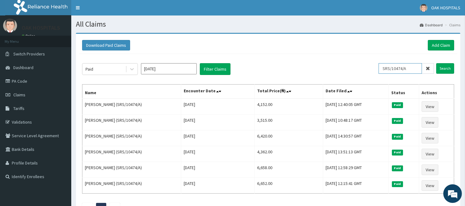
drag, startPoint x: 410, startPoint y: 67, endPoint x: 382, endPoint y: 71, distance: 28.5
click at [382, 71] on input "SRS/10474/A" at bounding box center [400, 68] width 43 height 11
drag, startPoint x: 420, startPoint y: 67, endPoint x: 407, endPoint y: 69, distance: 13.5
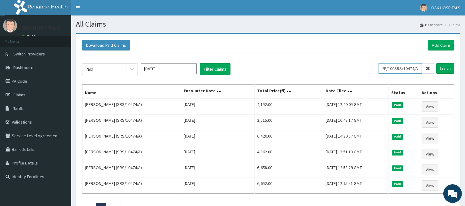
click at [407, 69] on input "WPP/100SRS/10474/A" at bounding box center [400, 68] width 43 height 11
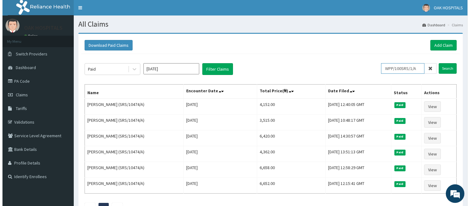
scroll to position [0, 0]
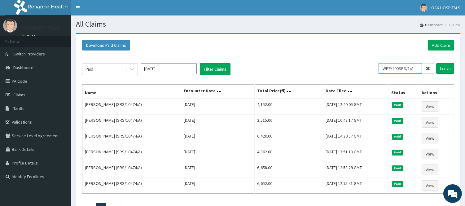
drag, startPoint x: 416, startPoint y: 69, endPoint x: 403, endPoint y: 72, distance: 13.2
click at [403, 72] on input "WPP/100SRS/1/A" at bounding box center [400, 68] width 43 height 11
click at [445, 68] on input "Search" at bounding box center [445, 68] width 18 height 11
drag, startPoint x: 416, startPoint y: 70, endPoint x: 329, endPoint y: 80, distance: 87.6
click at [329, 80] on div "Paid [DATE] Filter Claims WPP/10065/A Search Name Encounter Date Total Price(₦)…" at bounding box center [268, 145] width 378 height 182
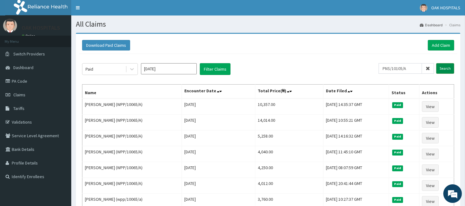
click at [444, 67] on input "Search" at bounding box center [445, 68] width 18 height 11
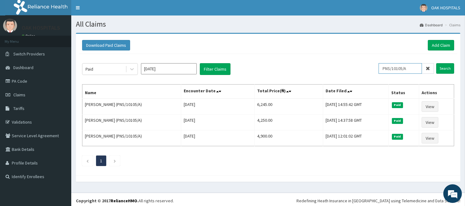
drag, startPoint x: 411, startPoint y: 68, endPoint x: 380, endPoint y: 72, distance: 31.5
click at [380, 72] on div "Paid [DATE] Filter Claims PNS/10105/A Search" at bounding box center [268, 69] width 372 height 12
click at [445, 67] on input "Search" at bounding box center [445, 68] width 18 height 11
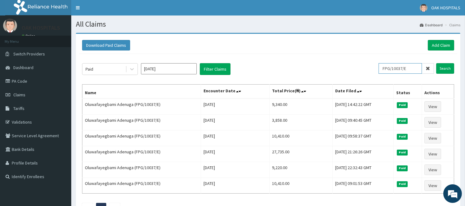
drag, startPoint x: 414, startPoint y: 67, endPoint x: 377, endPoint y: 73, distance: 37.7
click at [377, 73] on div "Paid [DATE] Filter Claims FPG/10037/E Search" at bounding box center [268, 69] width 372 height 12
click at [441, 69] on input "Search" at bounding box center [445, 68] width 18 height 11
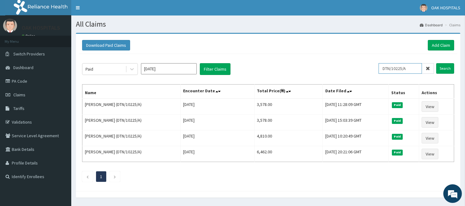
drag, startPoint x: 411, startPoint y: 69, endPoint x: 373, endPoint y: 68, distance: 37.8
click at [373, 68] on div "Paid [DATE] Filter Claims DTN/10225/A Search" at bounding box center [268, 69] width 372 height 12
click at [440, 67] on input "Search" at bounding box center [445, 68] width 18 height 11
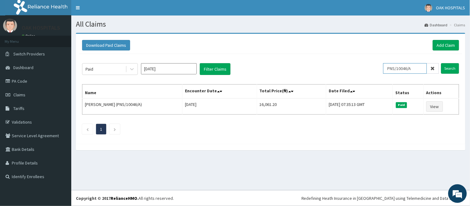
drag, startPoint x: 421, startPoint y: 69, endPoint x: 383, endPoint y: 69, distance: 37.5
click at [383, 69] on div "Paid [DATE] Filter Claims PNS/10046/A Search" at bounding box center [270, 69] width 377 height 12
click at [449, 69] on input "Search" at bounding box center [450, 68] width 18 height 11
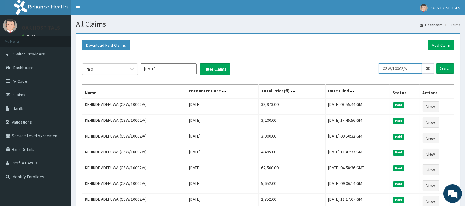
drag, startPoint x: 410, startPoint y: 67, endPoint x: 358, endPoint y: 70, distance: 51.8
click at [358, 70] on div "Paid [DATE] Filter Claims CSW/10002/A Search" at bounding box center [268, 69] width 372 height 12
click at [451, 65] on input "Search" at bounding box center [445, 68] width 18 height 11
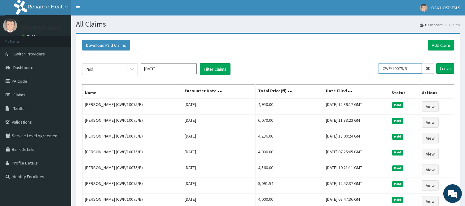
drag, startPoint x: 413, startPoint y: 68, endPoint x: 382, endPoint y: 67, distance: 30.4
click at [382, 67] on input "CWP/10075/B" at bounding box center [400, 68] width 43 height 11
click at [453, 71] on input "Search" at bounding box center [445, 68] width 18 height 11
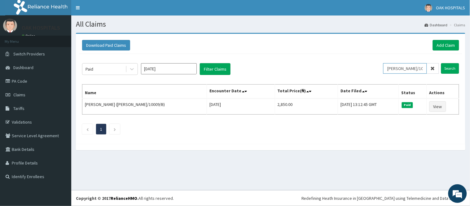
drag, startPoint x: 419, startPoint y: 67, endPoint x: 385, endPoint y: 70, distance: 34.2
click at [385, 70] on div "Paid [DATE] Filter Claims [PERSON_NAME]/10009/B Search" at bounding box center [270, 69] width 377 height 12
click at [446, 70] on input "Search" at bounding box center [450, 68] width 18 height 11
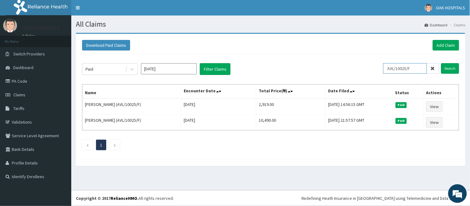
drag, startPoint x: 415, startPoint y: 68, endPoint x: 380, endPoint y: 64, distance: 35.1
click at [380, 64] on div "Paid [DATE] Filter Claims AVL/10025/F Search" at bounding box center [270, 69] width 377 height 12
type input "VZZ/10022/A"
click at [449, 70] on input "Search" at bounding box center [450, 68] width 18 height 11
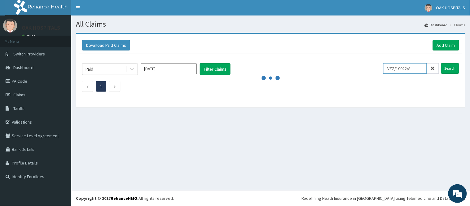
drag, startPoint x: 417, startPoint y: 68, endPoint x: 380, endPoint y: 66, distance: 36.9
click at [380, 66] on div "Paid [DATE] Filter Claims VZZ/10022/A Search" at bounding box center [270, 69] width 377 height 12
